Goal: Find specific page/section: Find specific page/section

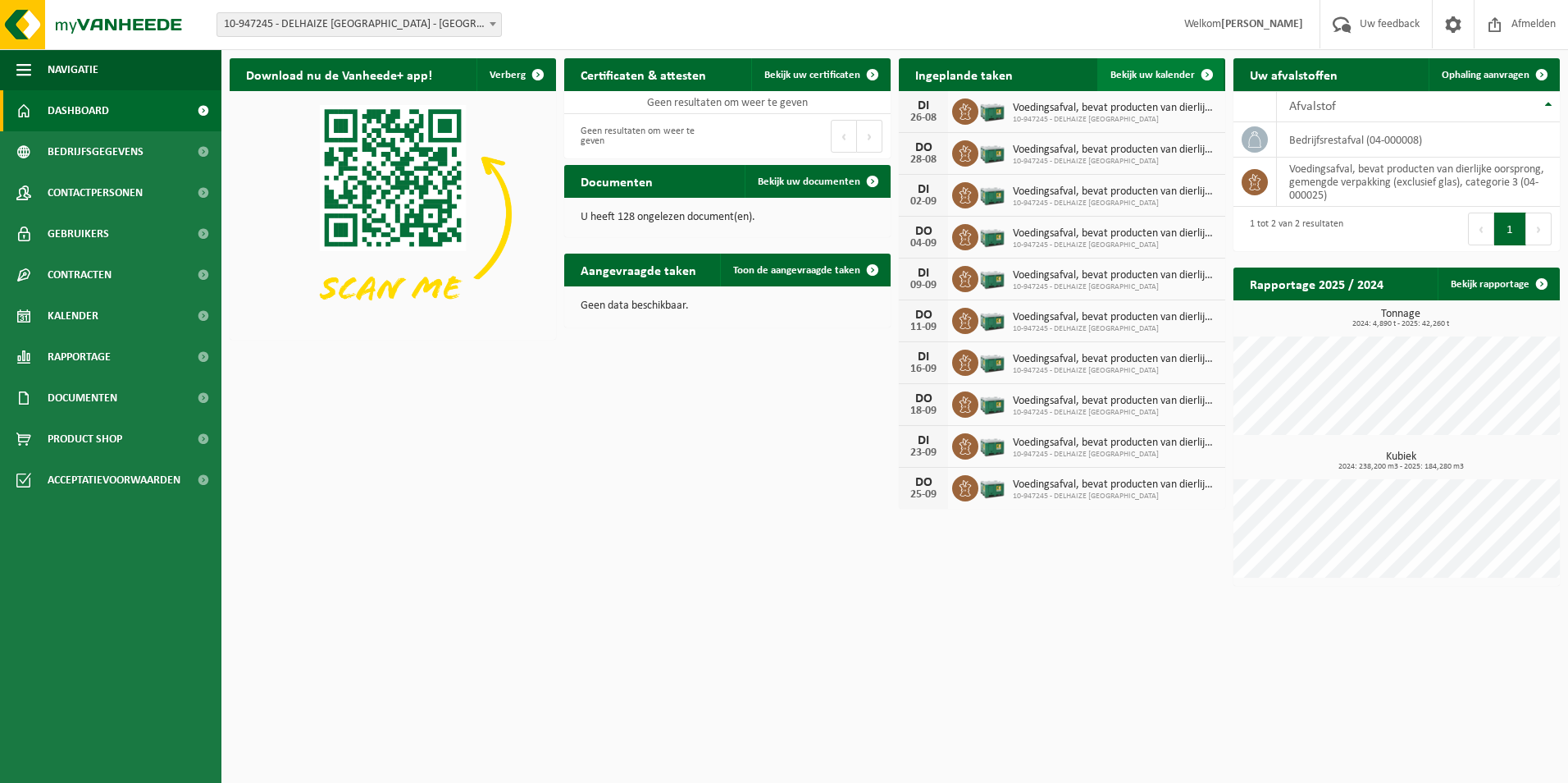
click at [1191, 75] on span at bounding box center [1207, 74] width 33 height 33
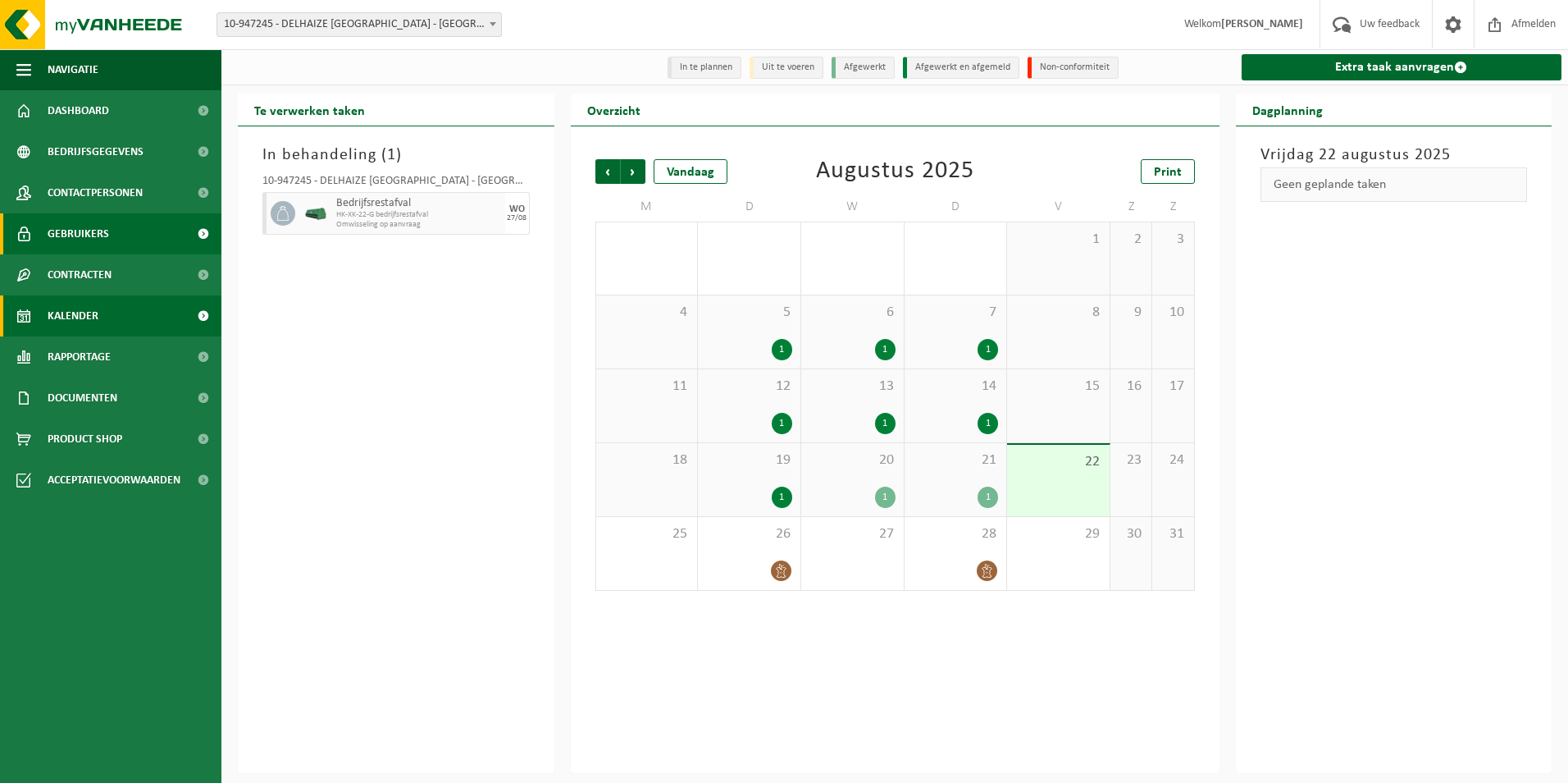
click at [118, 242] on link "Gebruikers" at bounding box center [111, 233] width 221 height 41
